Goal: Find contact information: Find contact information

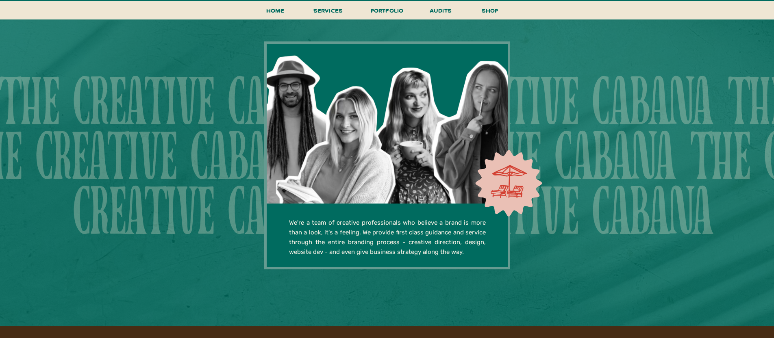
scroll to position [1401, 0]
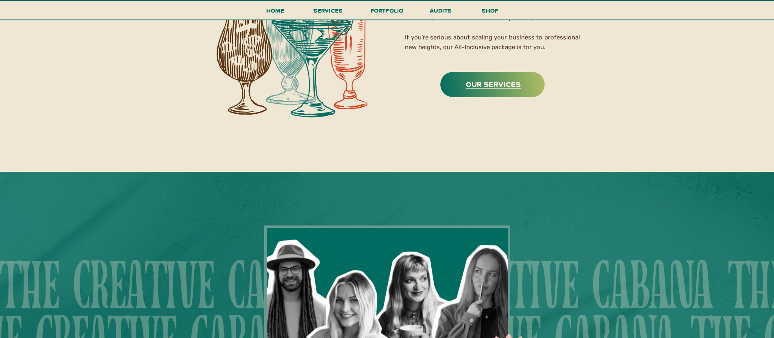
click at [510, 85] on h3 "Our Services" at bounding box center [493, 84] width 102 height 13
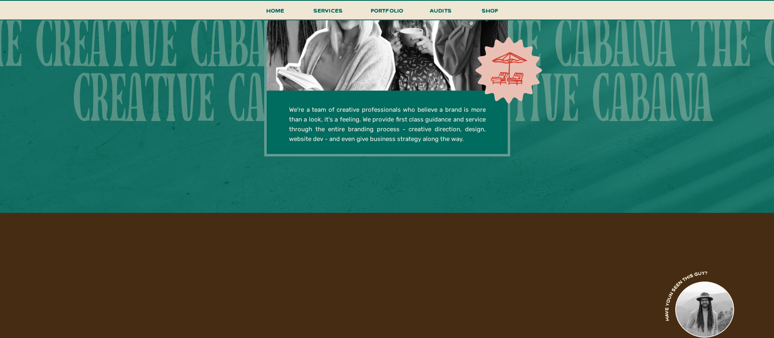
scroll to position [1841, 0]
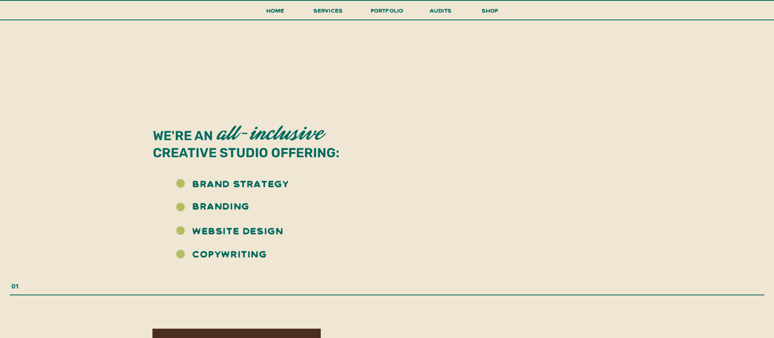
scroll to position [1081, 0]
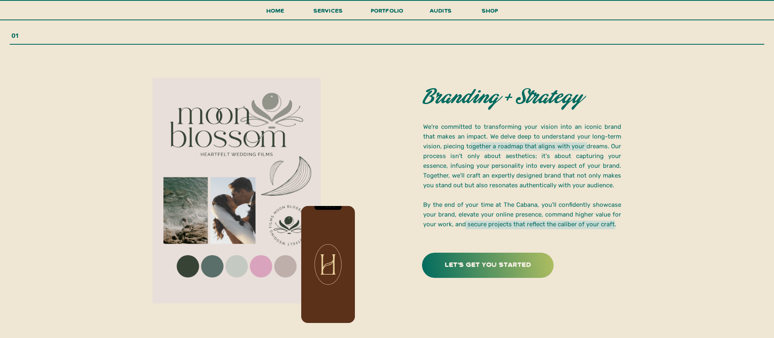
click at [587, 180] on p "We're committed to transforming your vision into an iconic brand that makes an …" at bounding box center [522, 176] width 198 height 109
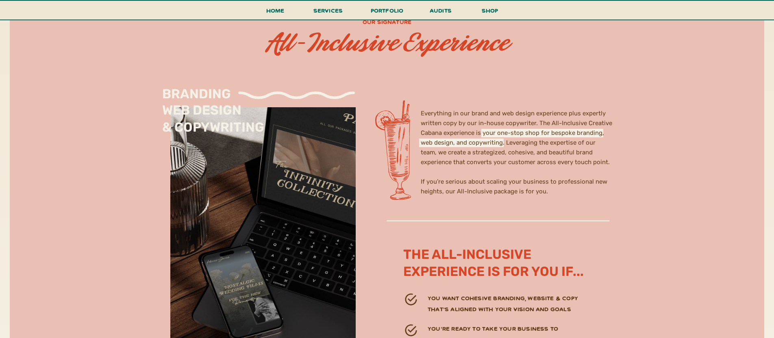
scroll to position [2332, 0]
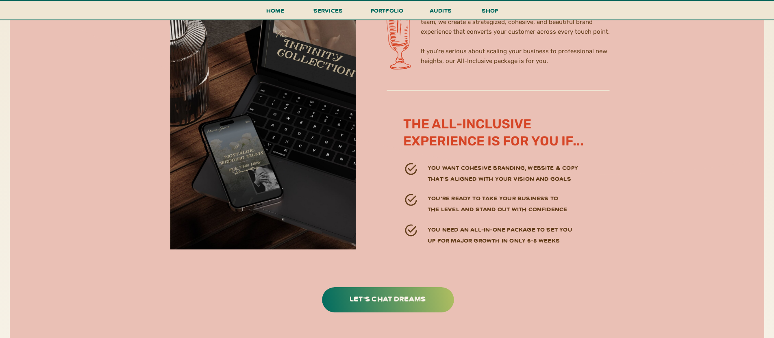
click at [637, 163] on icon at bounding box center [270, 6] width 2346 height 366
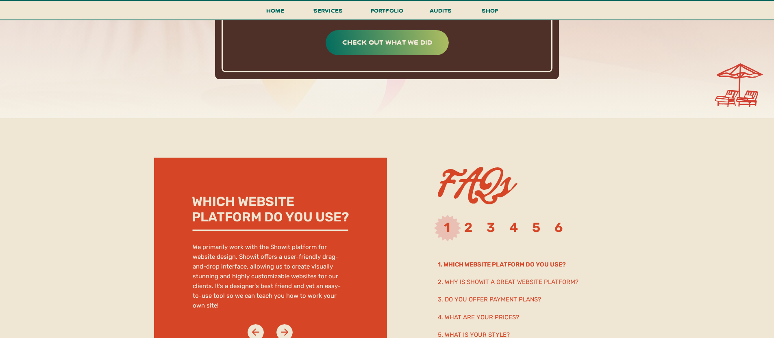
scroll to position [4179, 0]
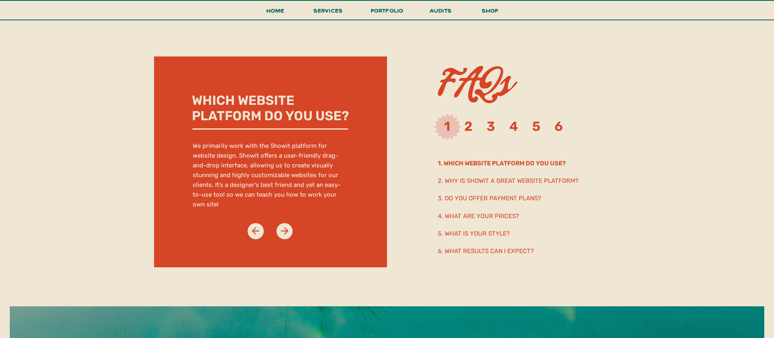
click at [485, 196] on h2 "3. Do you offer payment plans?" at bounding box center [526, 198] width 176 height 9
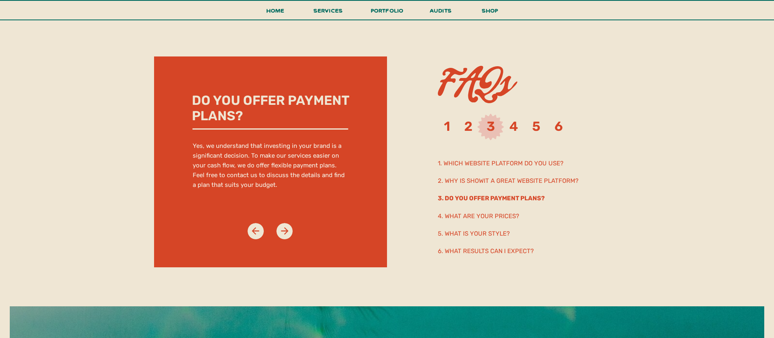
click at [473, 213] on h2 "4. What are your prices?" at bounding box center [510, 215] width 144 height 9
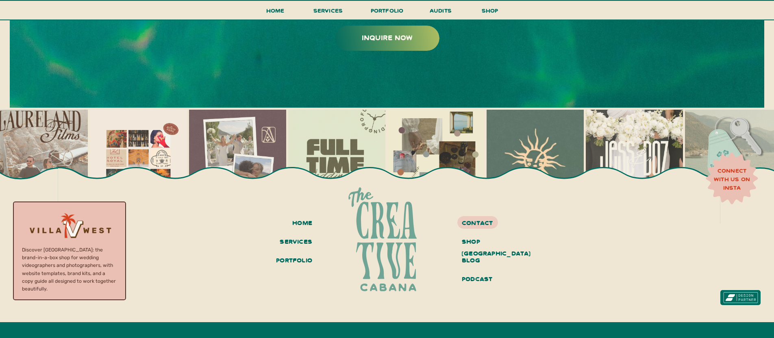
scroll to position [4332, 0]
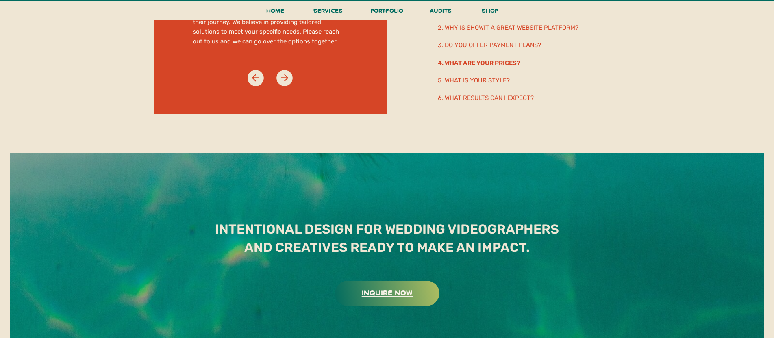
click at [402, 288] on h3 "inquire now" at bounding box center [387, 292] width 102 height 13
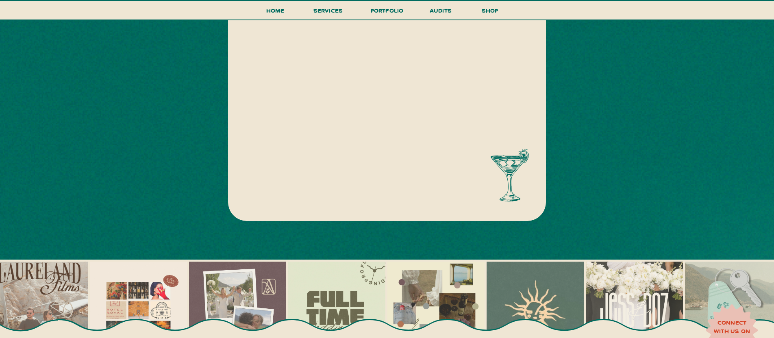
scroll to position [517, 0]
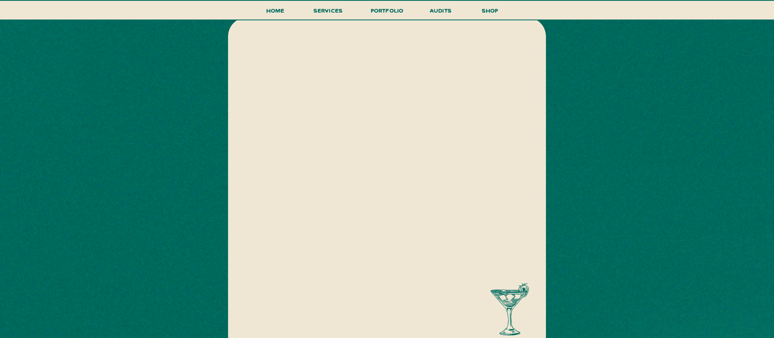
scroll to position [0, 0]
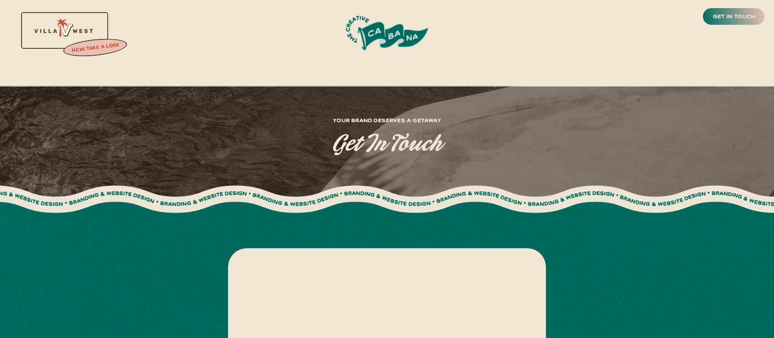
click at [637, 213] on div at bounding box center [387, 199] width 1010 height 37
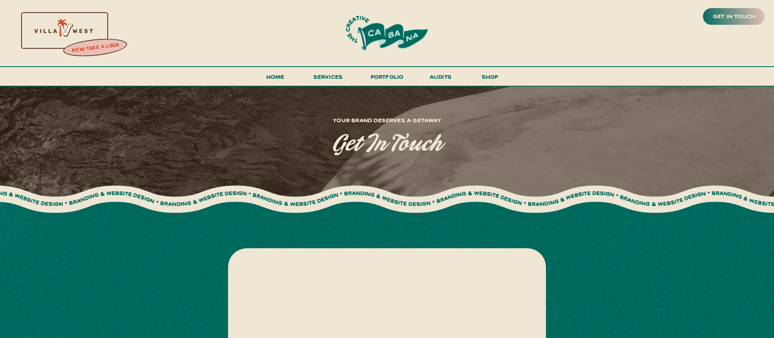
click at [637, 212] on div at bounding box center [387, 199] width 1010 height 37
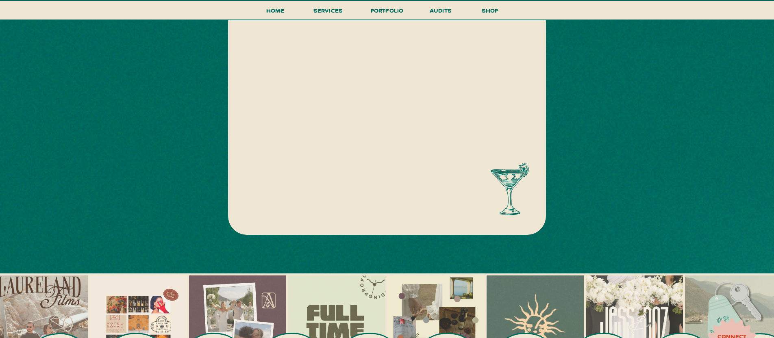
scroll to position [230, 0]
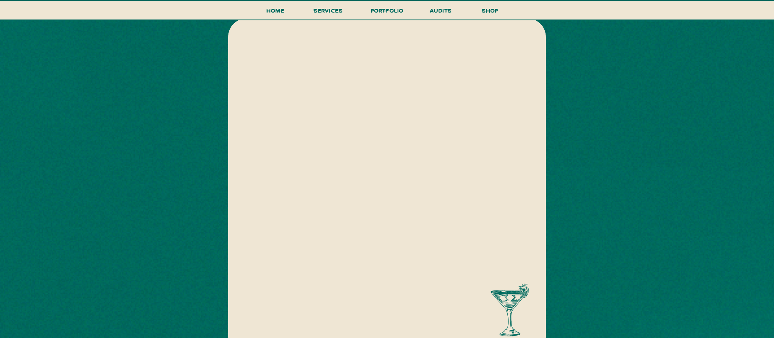
click at [613, 215] on div at bounding box center [384, 66] width 779 height 420
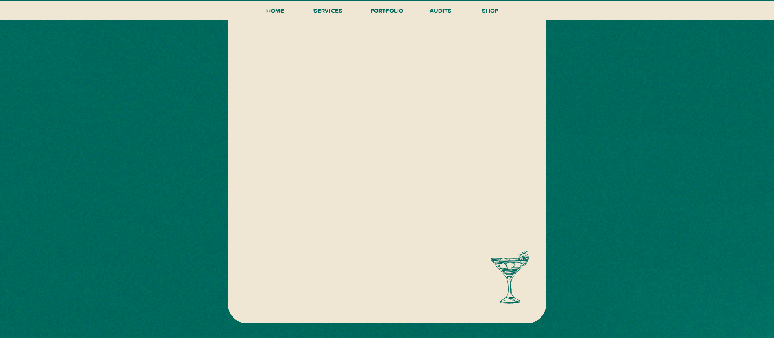
scroll to position [258, 0]
